Goal: Task Accomplishment & Management: Use online tool/utility

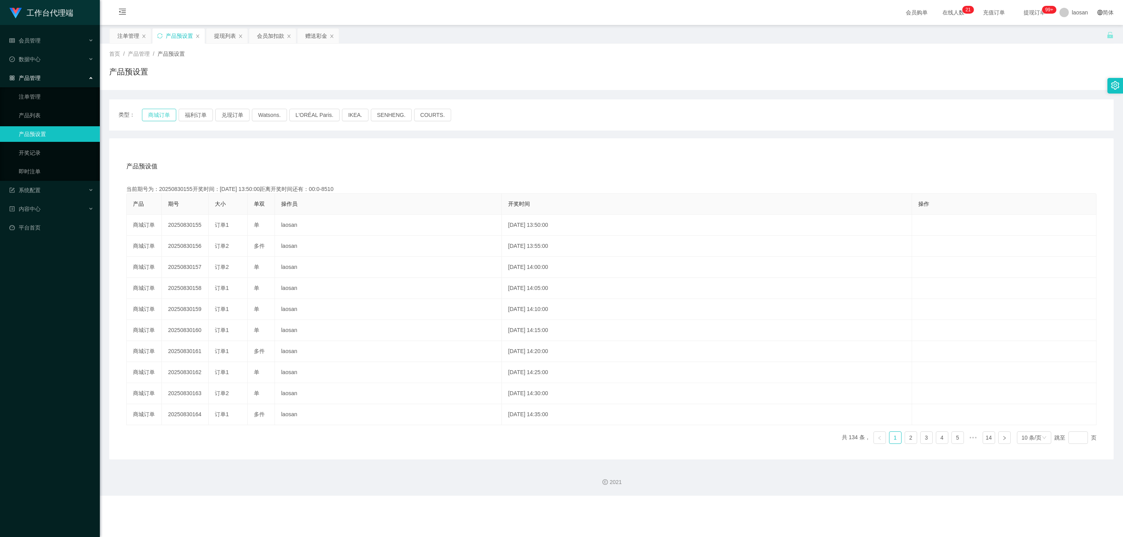
click at [158, 120] on button "商城订单" at bounding box center [159, 115] width 34 height 12
click at [158, 119] on button "商城订单" at bounding box center [159, 115] width 34 height 12
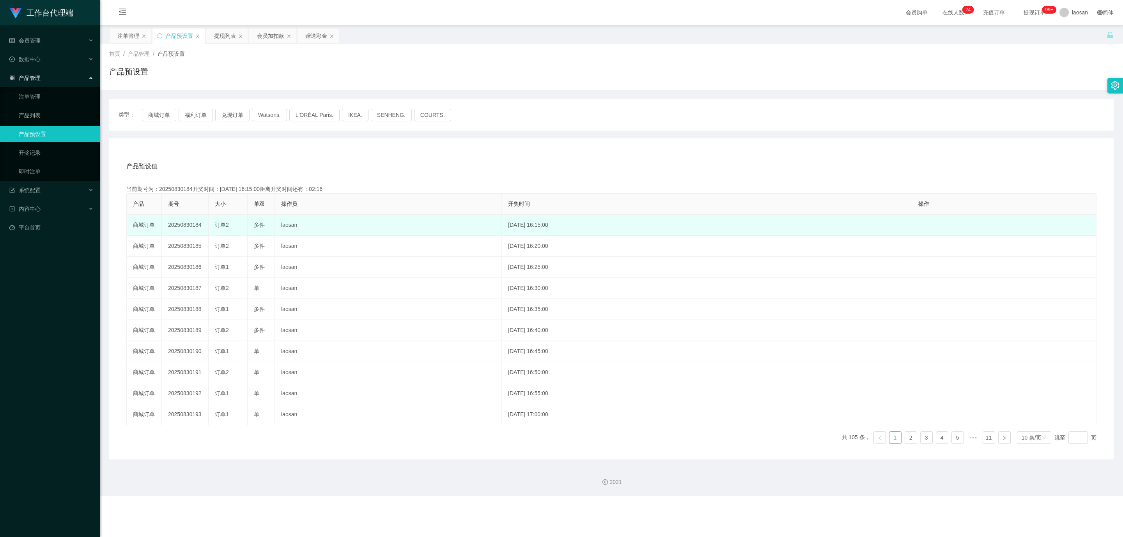
click at [189, 224] on td "20250830184" at bounding box center [185, 225] width 47 height 21
copy td "20250830184"
click at [183, 232] on td "20250830184" at bounding box center [185, 225] width 47 height 21
click at [190, 221] on td "20250830184" at bounding box center [185, 225] width 47 height 21
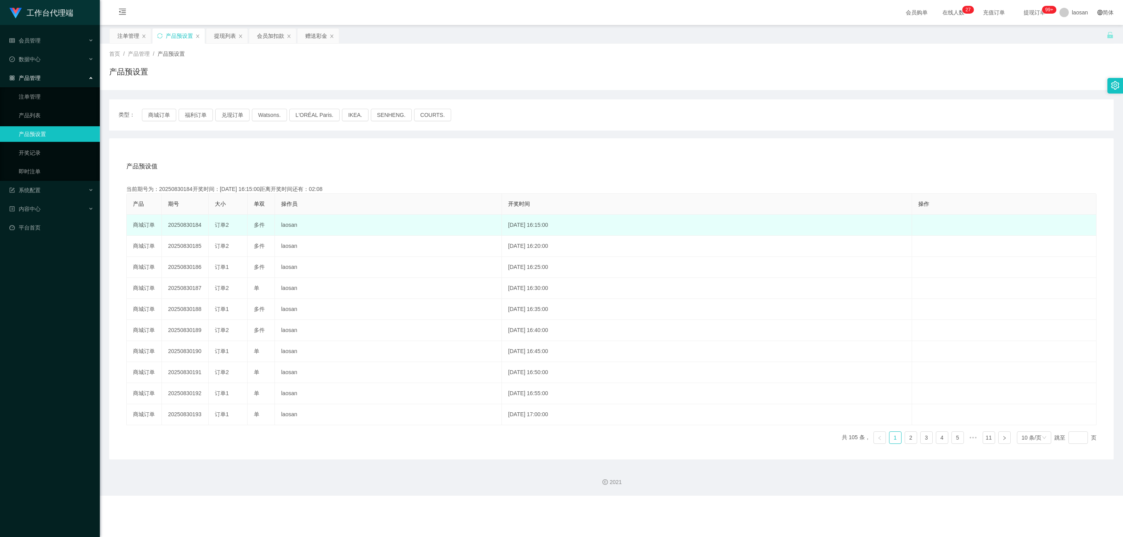
click at [190, 221] on td "20250830184" at bounding box center [185, 225] width 47 height 21
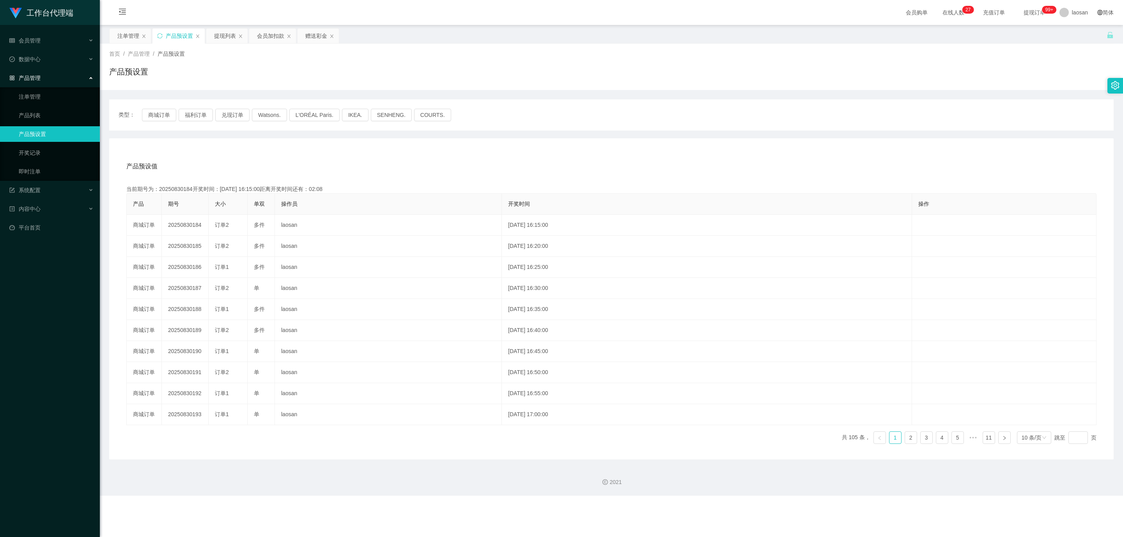
copy td "20250830184"
click at [228, 39] on div "提现列表" at bounding box center [225, 35] width 22 height 15
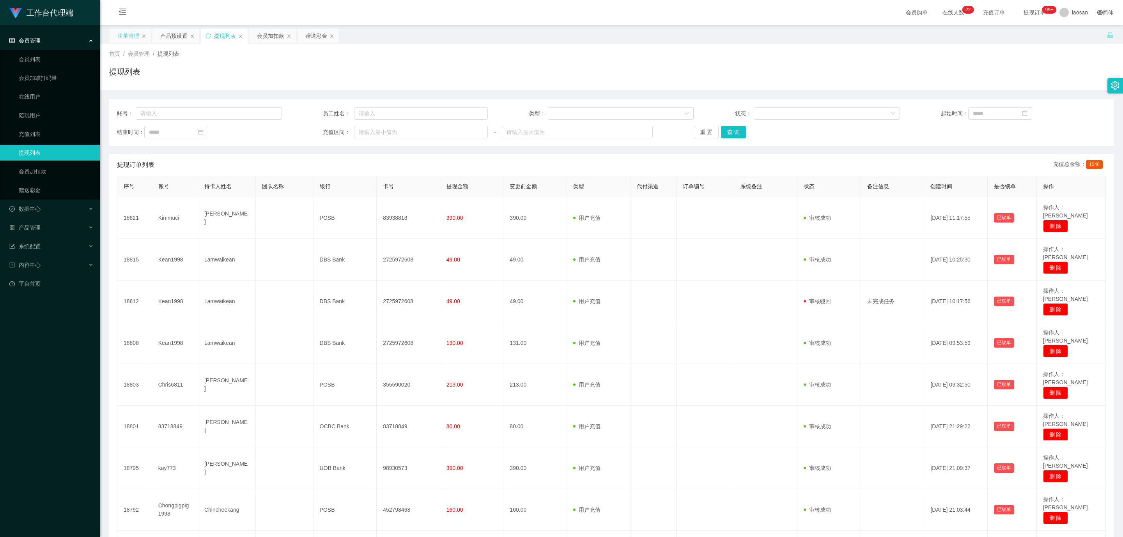
click at [124, 29] on div "注单管理" at bounding box center [128, 35] width 22 height 15
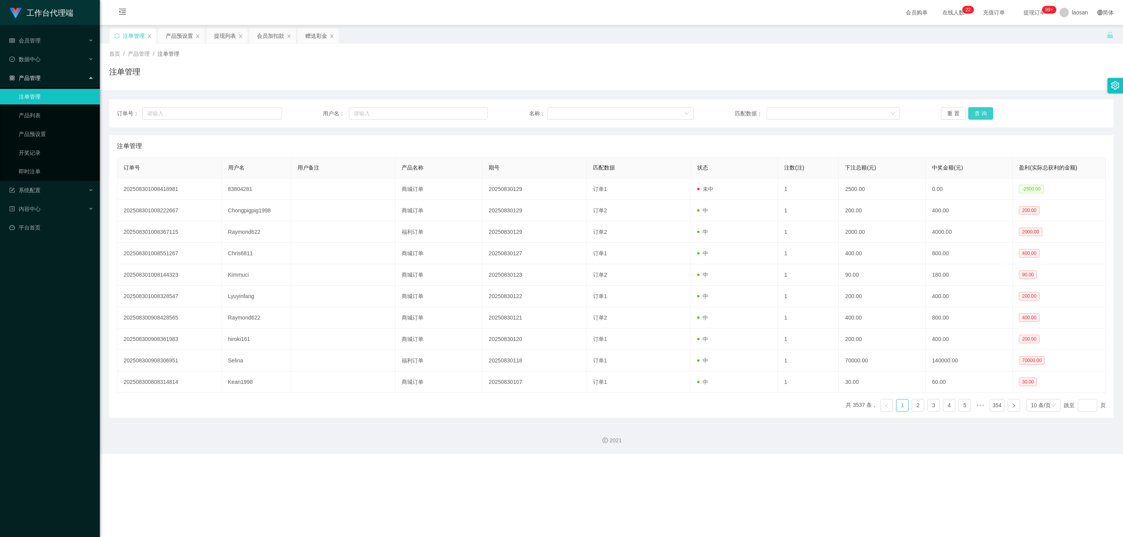
click at [977, 114] on button "查 询" at bounding box center [980, 113] width 25 height 12
click at [977, 113] on button "查 询" at bounding box center [985, 113] width 34 height 12
click at [977, 113] on button "查 询" at bounding box center [980, 113] width 25 height 12
click at [977, 113] on div "重 置 查 询" at bounding box center [1023, 113] width 165 height 12
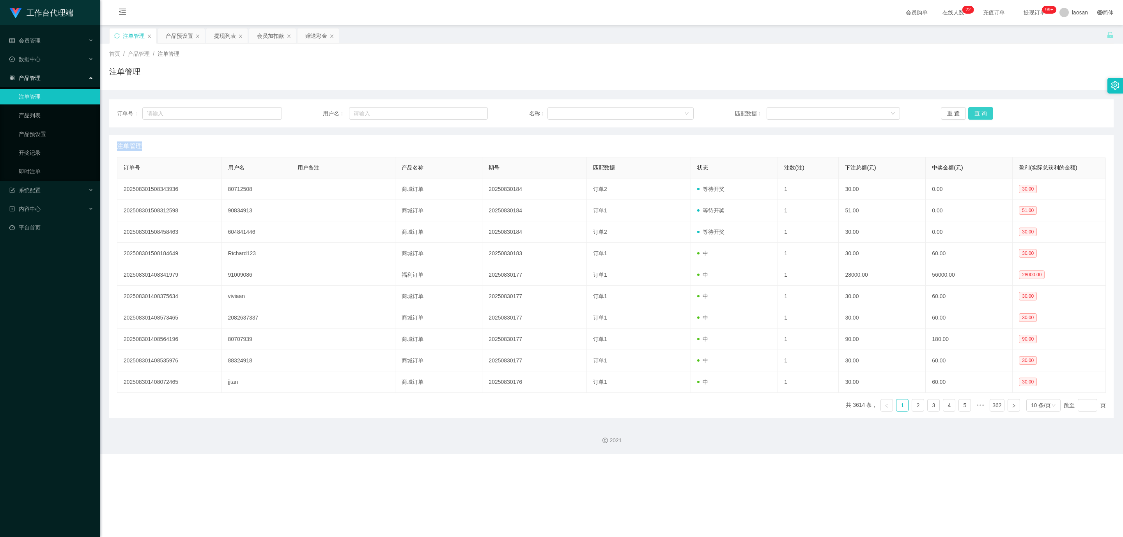
click at [973, 110] on button "查 询" at bounding box center [980, 113] width 25 height 12
click at [973, 110] on div "重 置 查 询" at bounding box center [1023, 113] width 165 height 12
click at [981, 117] on button "查 询" at bounding box center [980, 113] width 25 height 12
